Goal: Find specific page/section: Find specific page/section

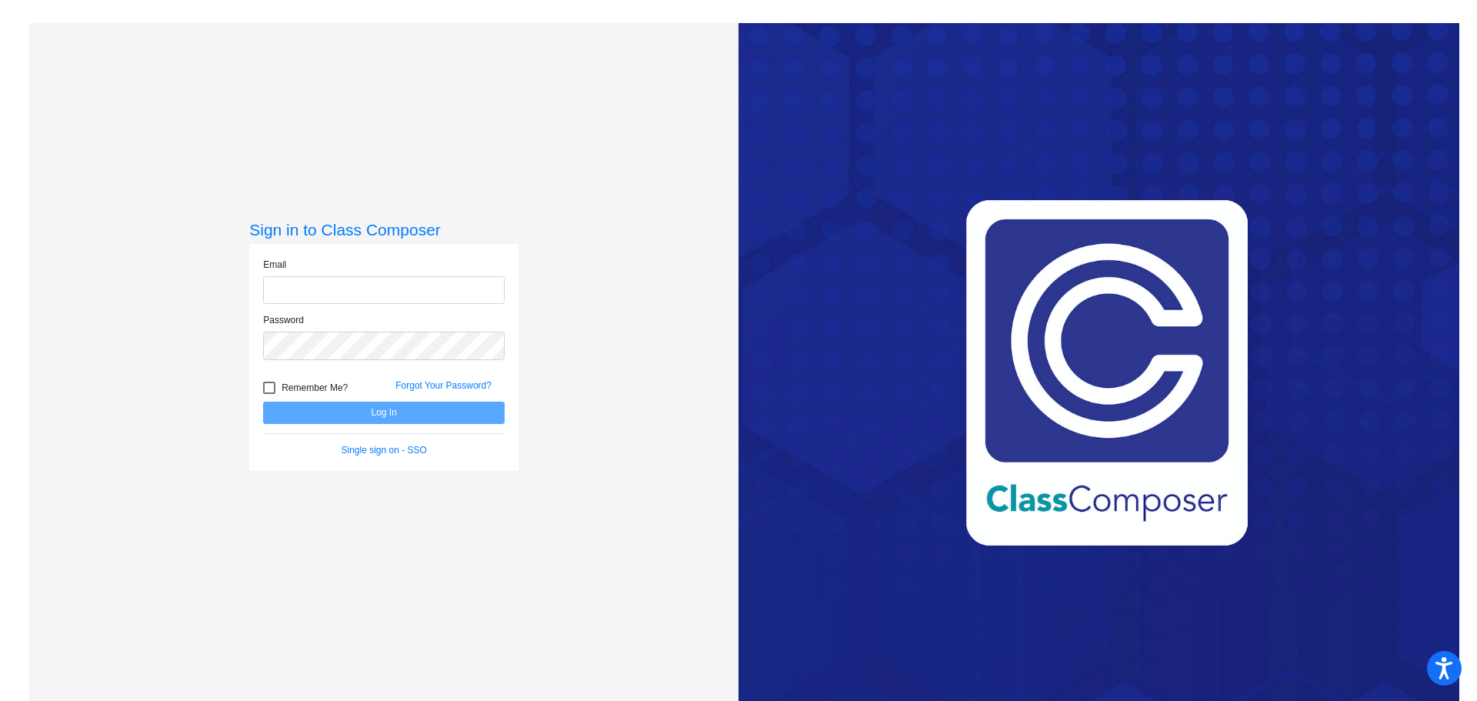
type input "[EMAIL_ADDRESS][DOMAIN_NAME]"
click at [371, 414] on button "Log In" at bounding box center [383, 412] width 241 height 22
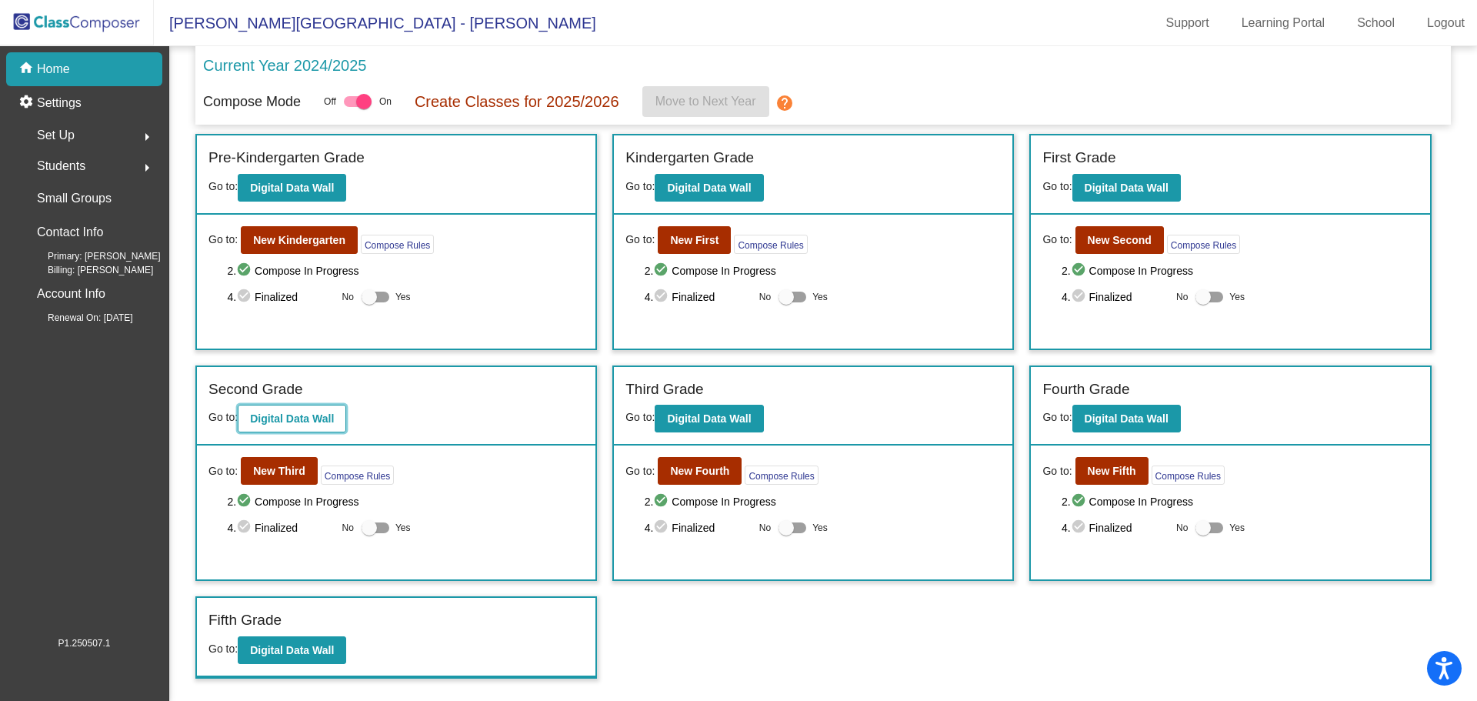
click at [301, 421] on b "Digital Data Wall" at bounding box center [292, 418] width 84 height 12
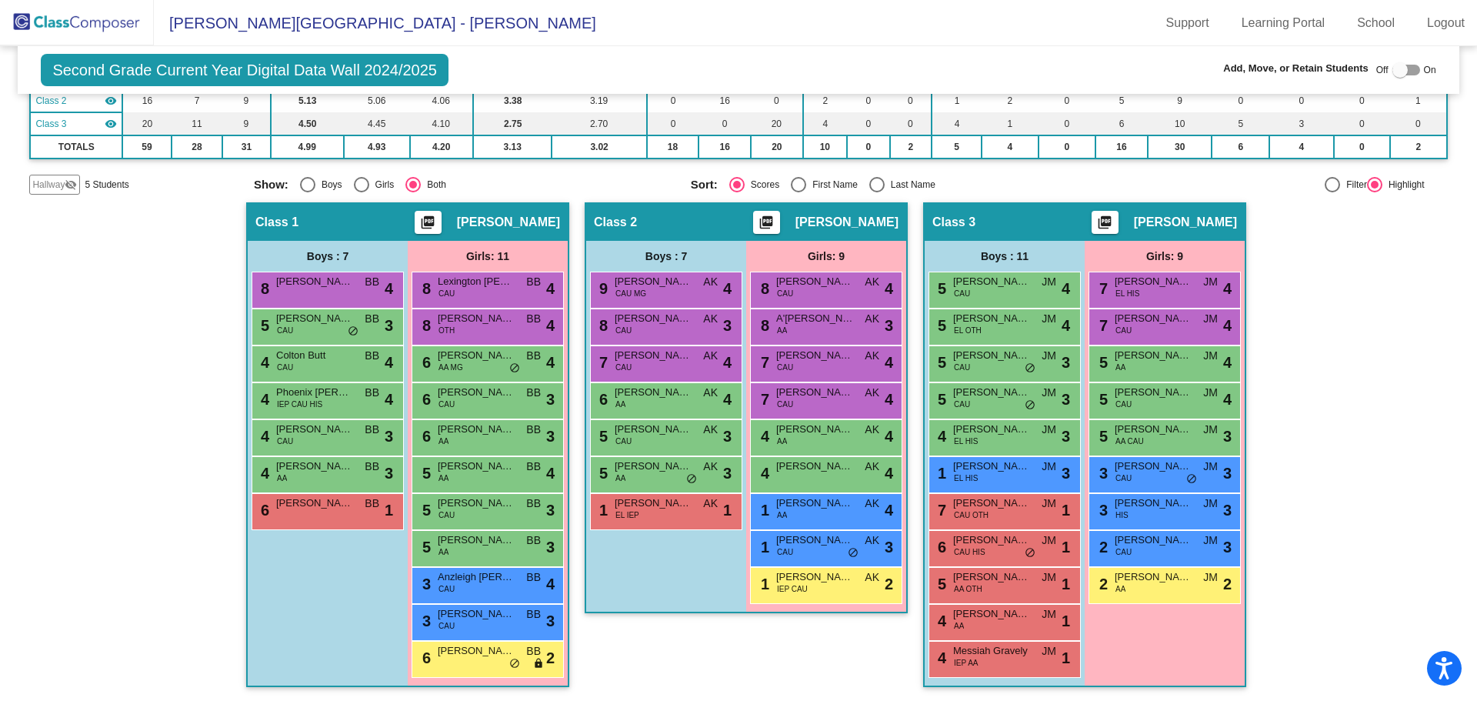
scroll to position [209, 0]
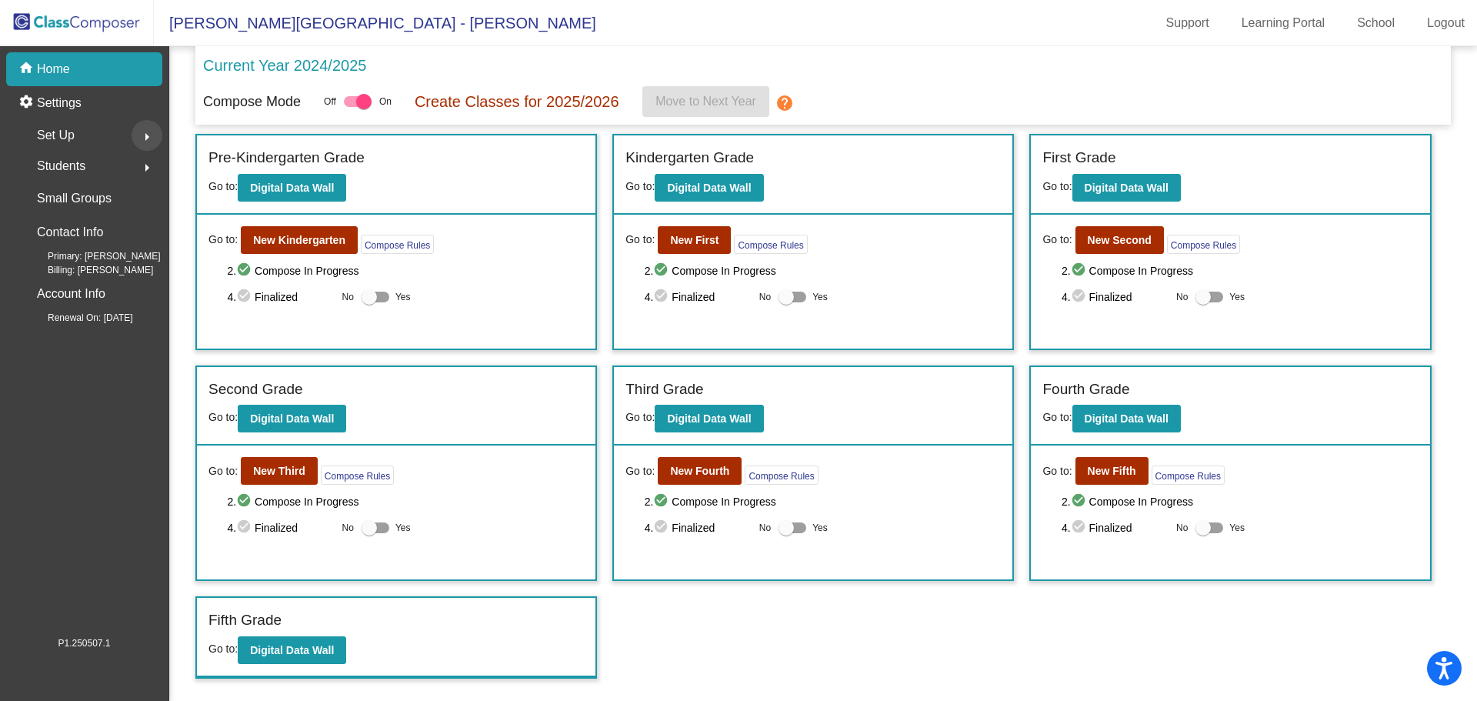
click at [142, 133] on mat-icon "arrow_right" at bounding box center [147, 137] width 18 height 18
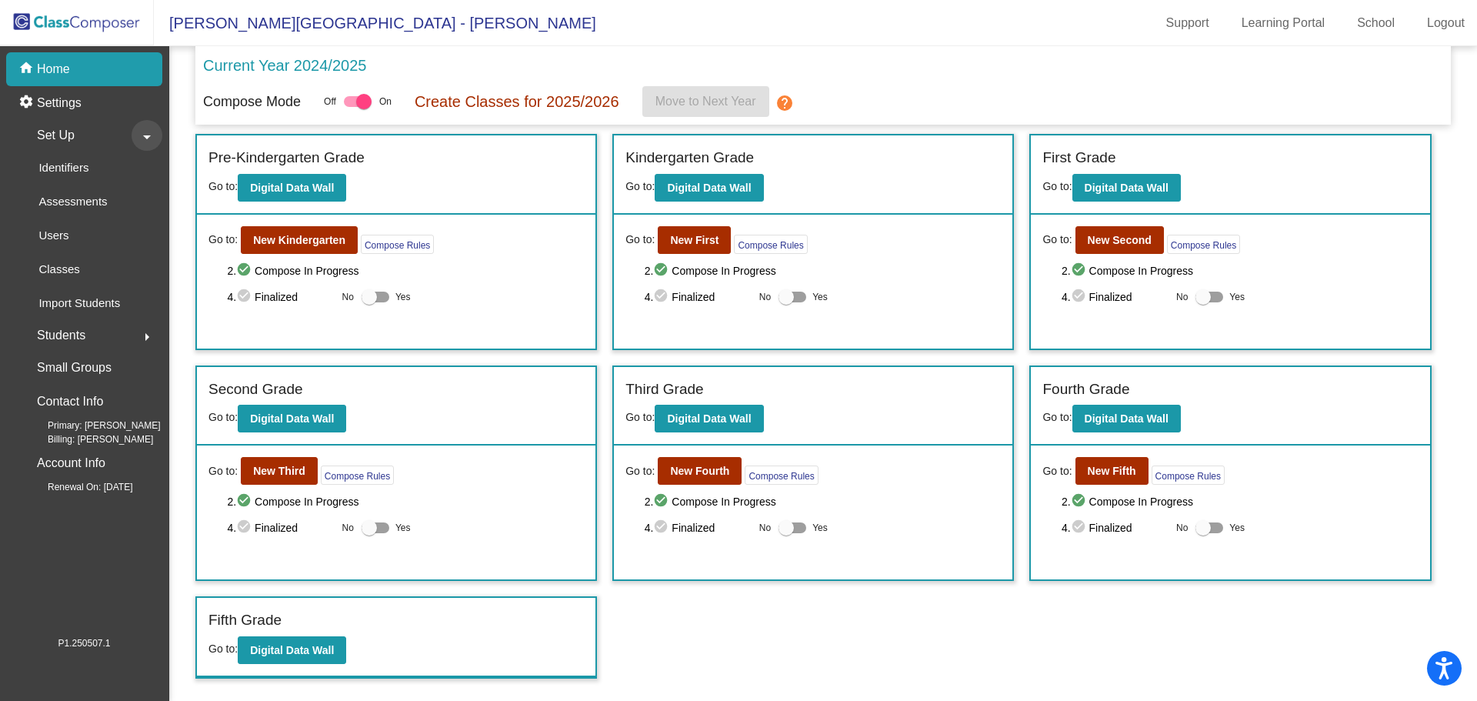
click at [142, 138] on mat-icon "arrow_drop_down" at bounding box center [147, 137] width 18 height 18
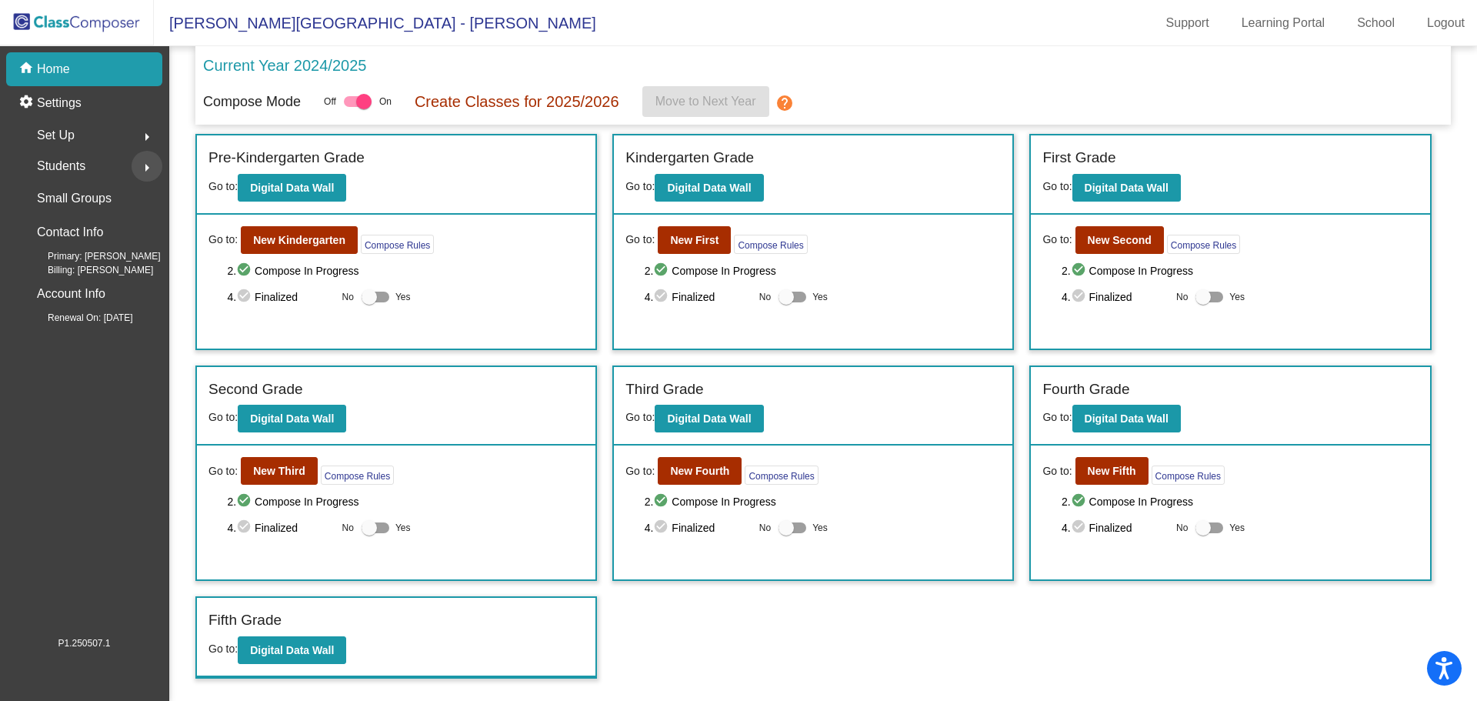
click at [147, 165] on mat-icon "arrow_right" at bounding box center [147, 167] width 18 height 18
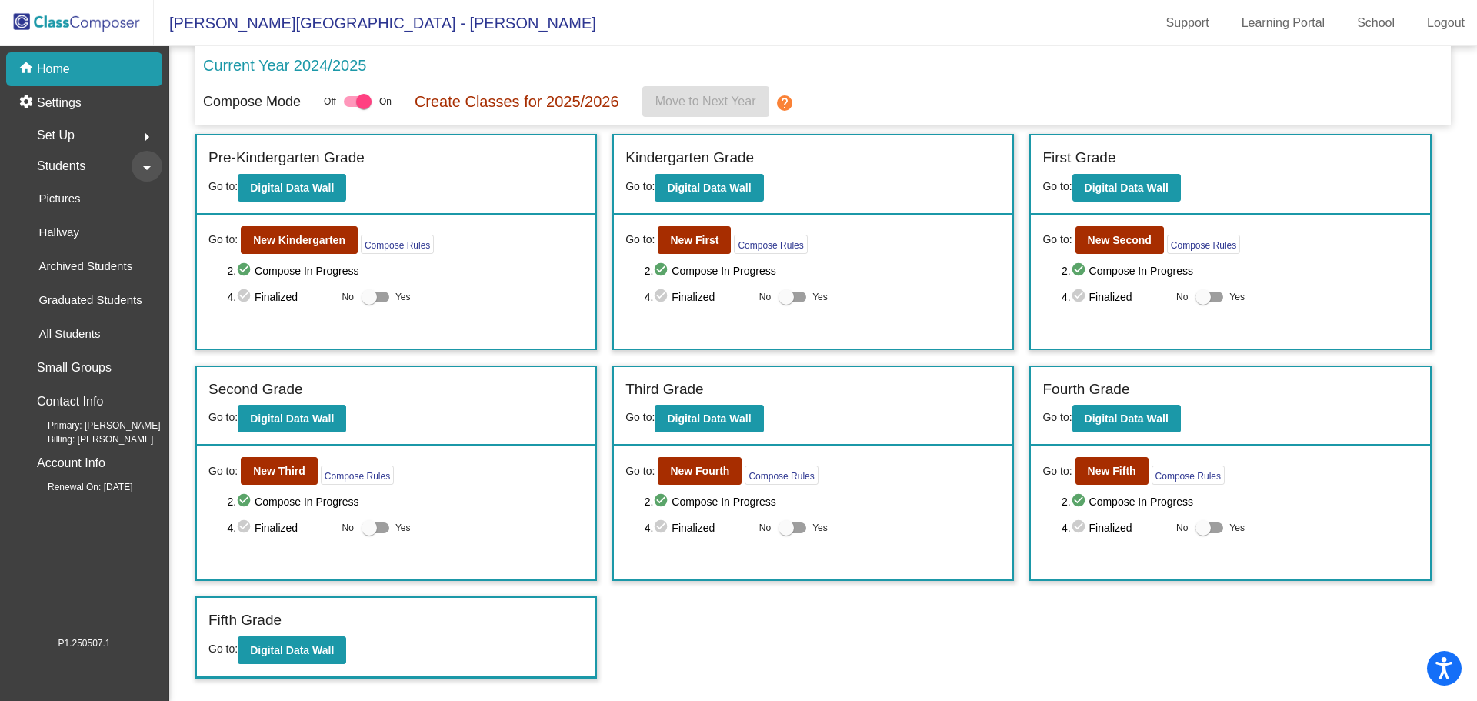
click at [147, 165] on mat-icon "arrow_drop_down" at bounding box center [147, 167] width 18 height 18
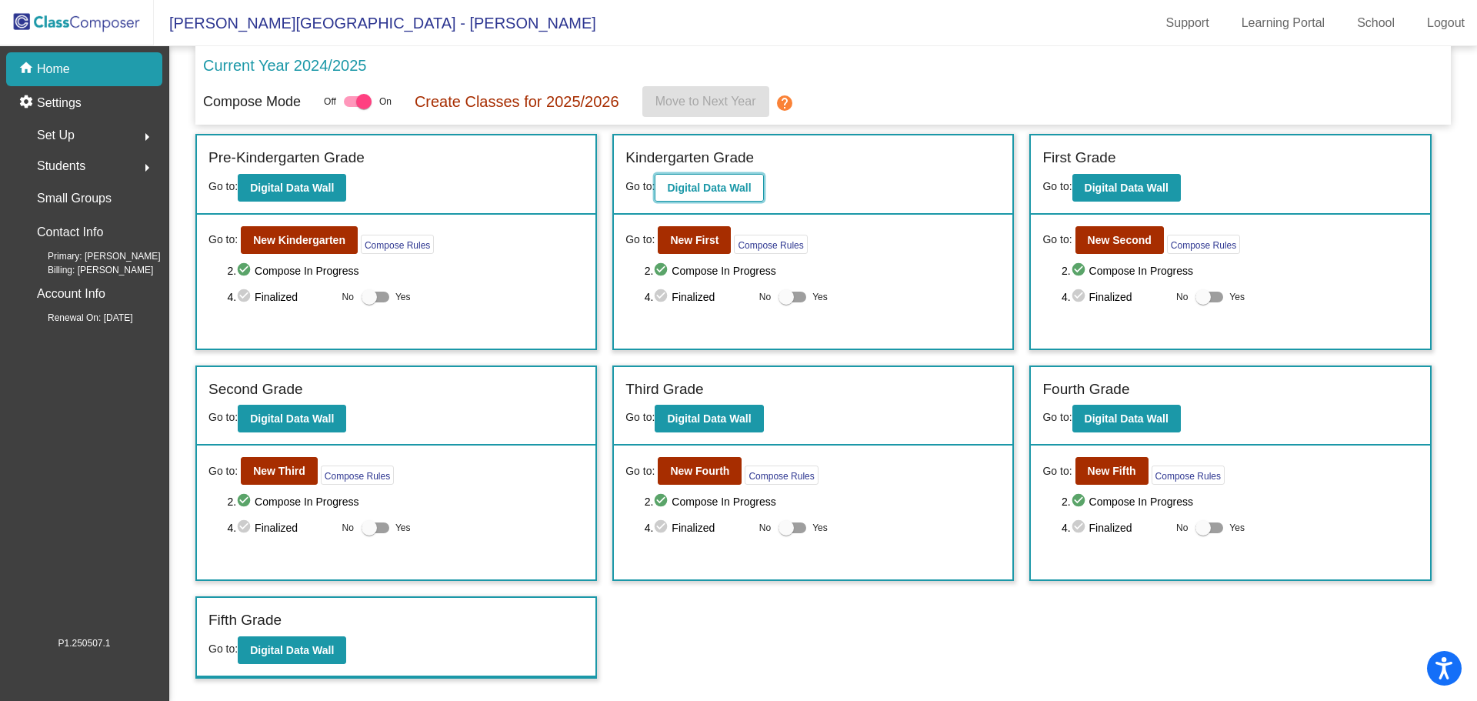
click at [718, 185] on b "Digital Data Wall" at bounding box center [709, 188] width 84 height 12
